Goal: Task Accomplishment & Management: Use online tool/utility

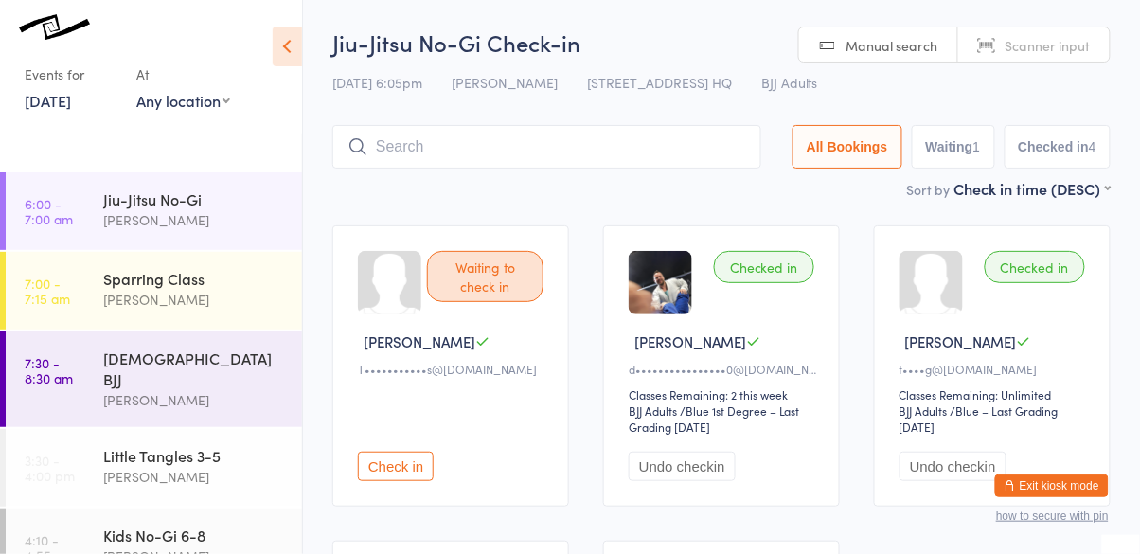
scroll to position [433, 0]
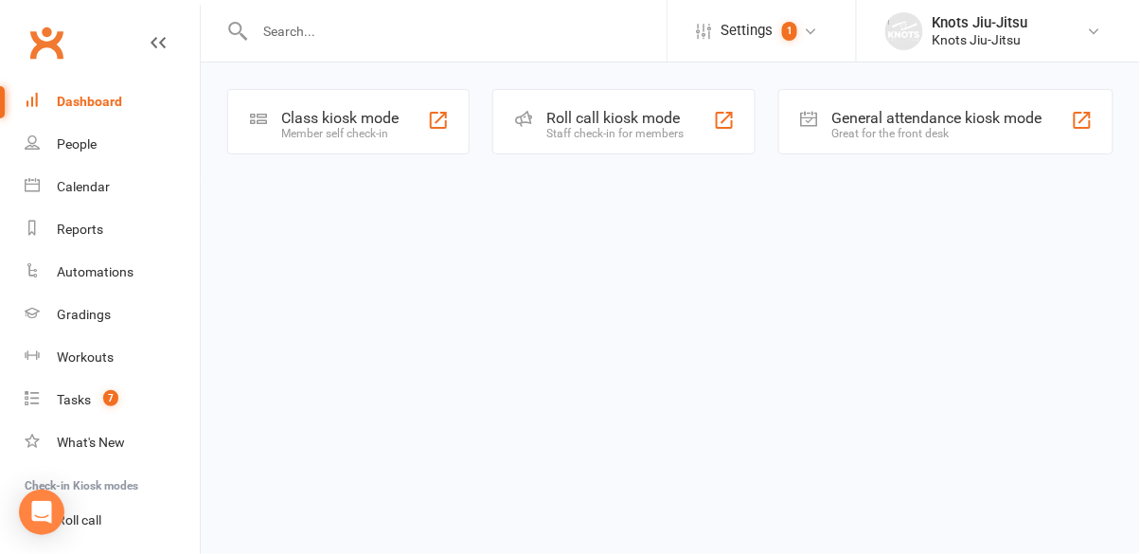
click at [360, 130] on div "Member self check-in" at bounding box center [339, 133] width 117 height 13
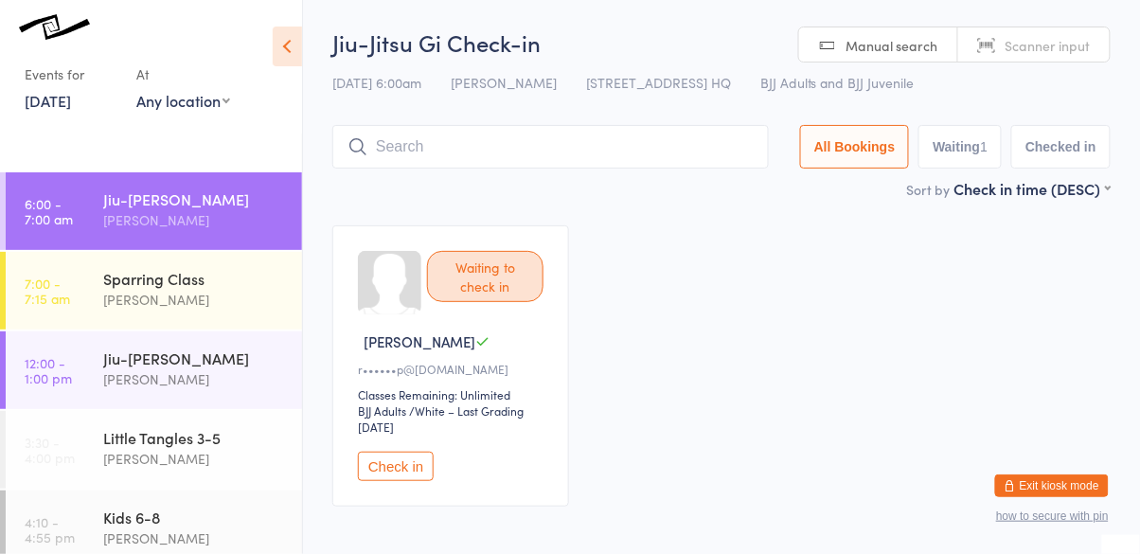
click at [408, 474] on button "Check in" at bounding box center [396, 466] width 76 height 29
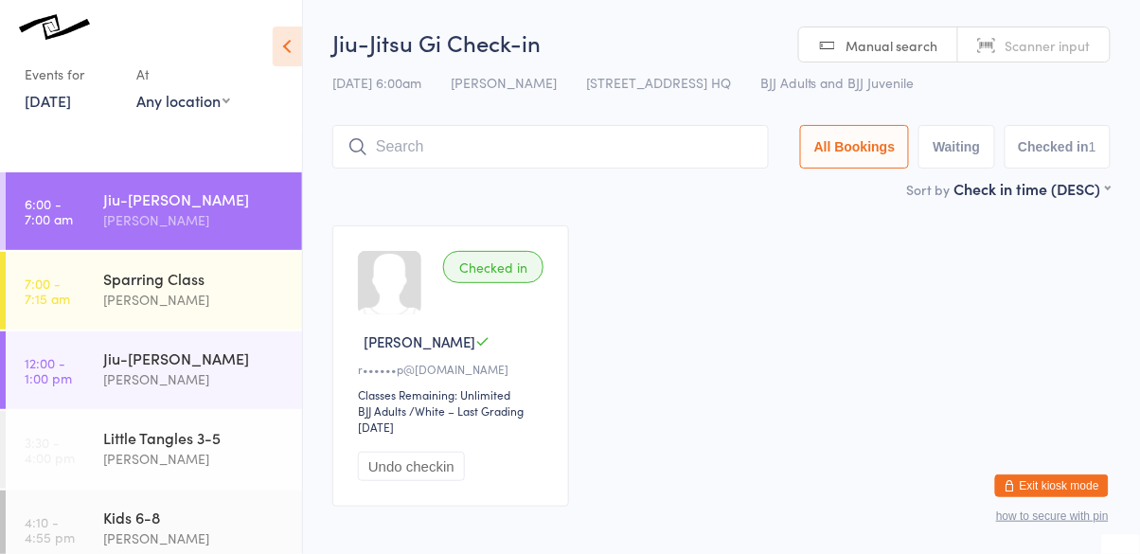
scroll to position [1, 0]
click at [462, 141] on input "search" at bounding box center [550, 146] width 436 height 44
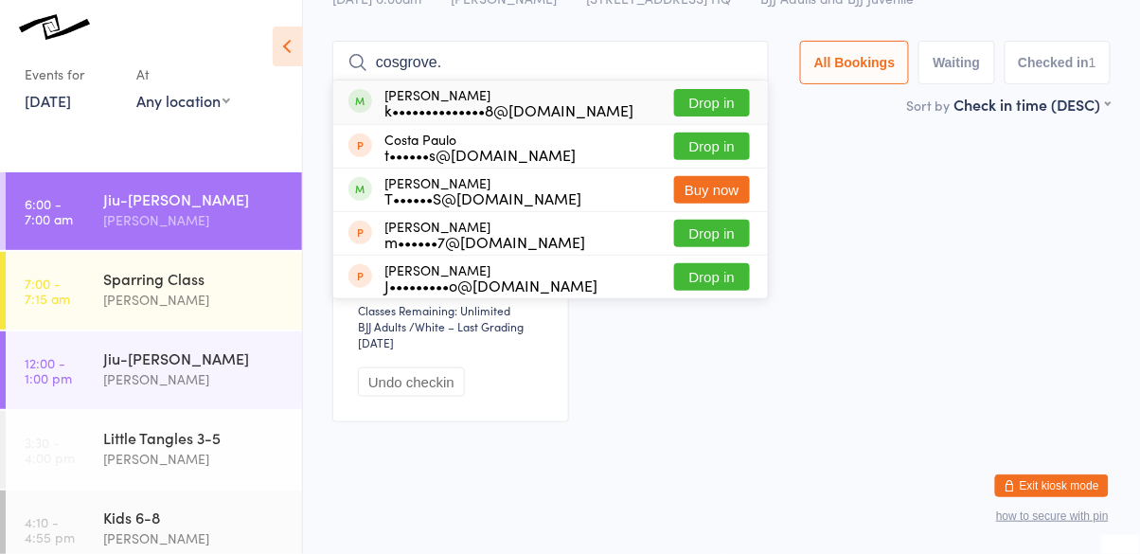
type input "cosgrove."
click at [719, 114] on button "Drop in" at bounding box center [712, 102] width 76 height 27
